Goal: Task Accomplishment & Management: Manage account settings

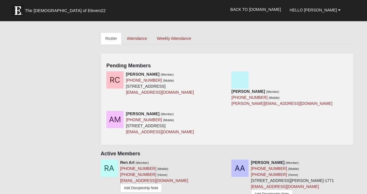
scroll to position [242, 0]
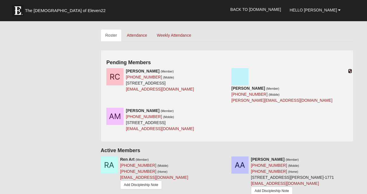
click at [350, 70] on icon at bounding box center [350, 71] width 4 height 4
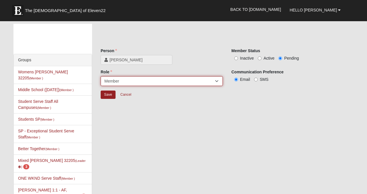
click at [202, 81] on select "Leader [PERSON_NAME] Coach Member Campus Lead Future Leader" at bounding box center [162, 81] width 122 height 10
click at [101, 76] on select "Leader [PERSON_NAME] Coach Member Campus Lead Future Leader" at bounding box center [162, 81] width 122 height 10
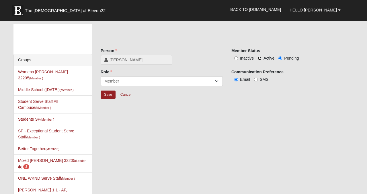
click at [258, 58] on input "Active" at bounding box center [259, 58] width 4 height 4
radio input "true"
click at [109, 94] on input "Save" at bounding box center [108, 94] width 15 height 8
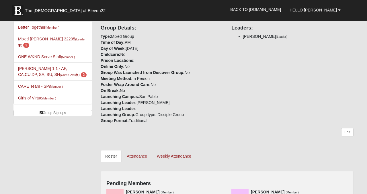
scroll to position [122, 0]
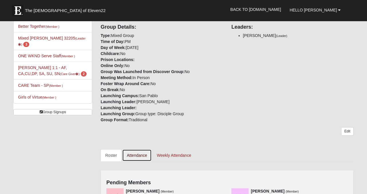
click at [137, 158] on link "Attendance" at bounding box center [136, 155] width 29 height 12
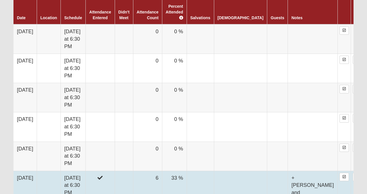
scroll to position [350, 0]
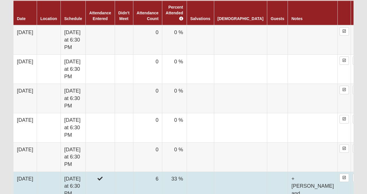
click at [186, 142] on td "0 %" at bounding box center [174, 156] width 25 height 29
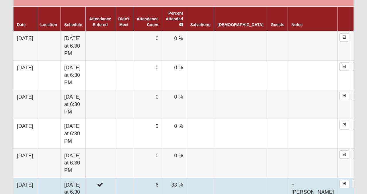
scroll to position [342, 0]
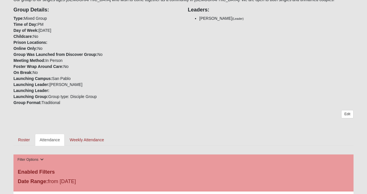
scroll to position [131, 0]
